Goal: Task Accomplishment & Management: Manage account settings

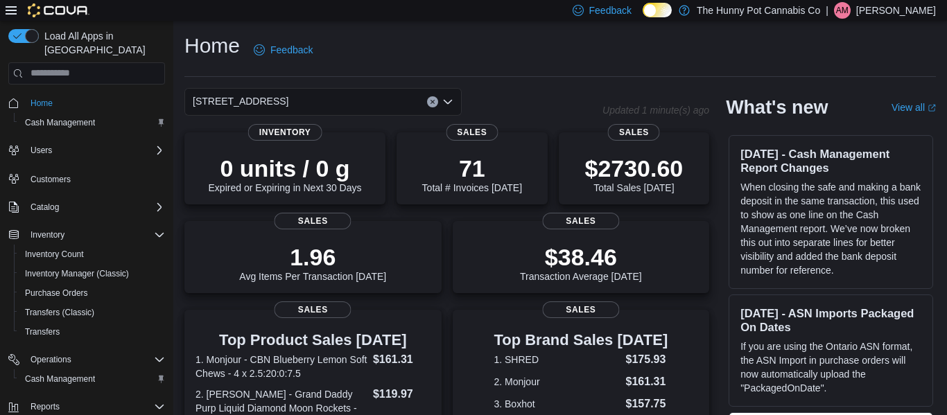
click at [912, 10] on p "Ashley Moase" at bounding box center [897, 10] width 80 height 17
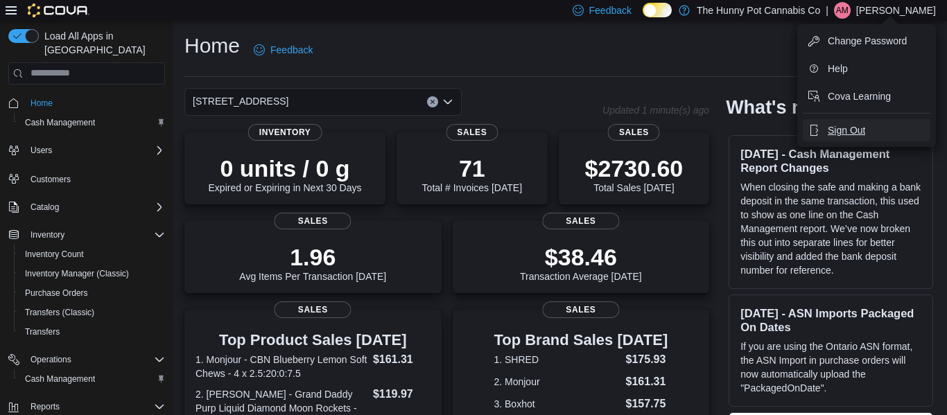
click at [847, 133] on span "Sign Out" at bounding box center [846, 130] width 37 height 14
